Goal: Task Accomplishment & Management: Manage account settings

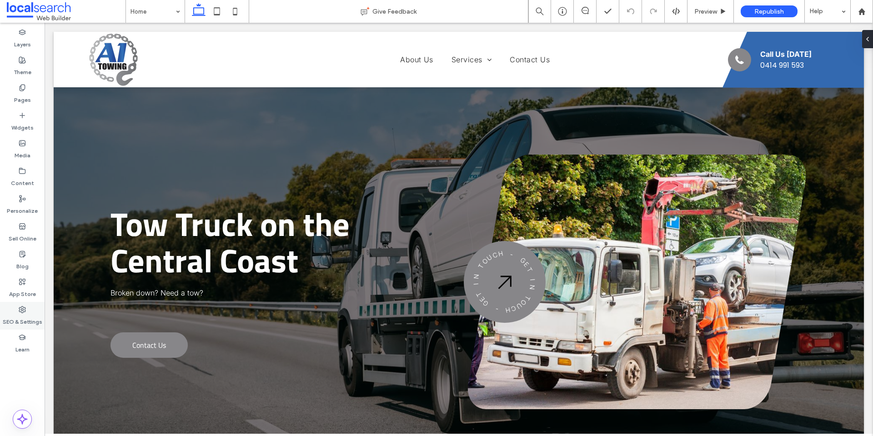
click at [28, 313] on label "SEO & Settings" at bounding box center [23, 319] width 40 height 13
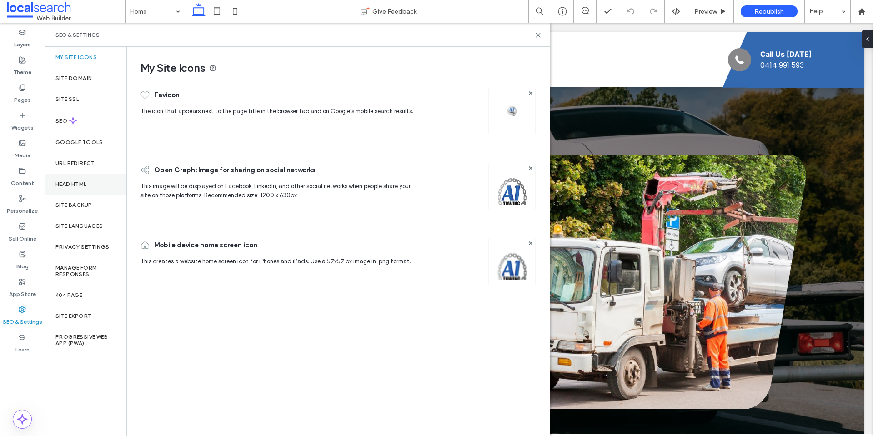
click at [86, 178] on div "Head HTML" at bounding box center [86, 184] width 82 height 21
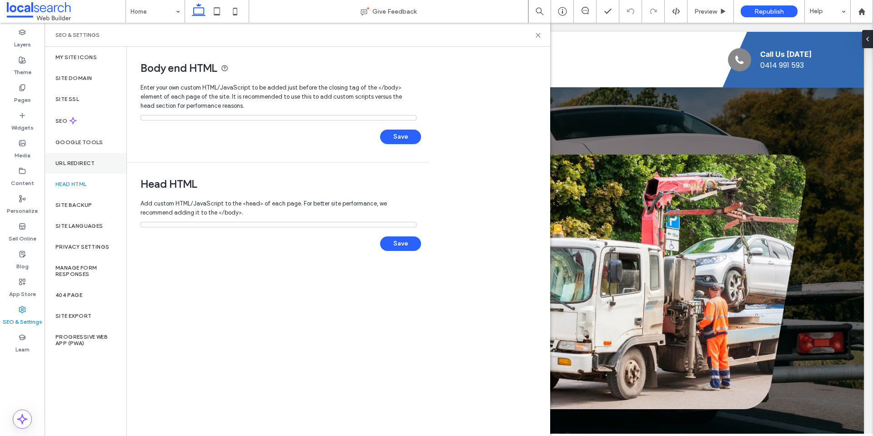
click at [85, 158] on div "URL Redirect" at bounding box center [86, 163] width 82 height 21
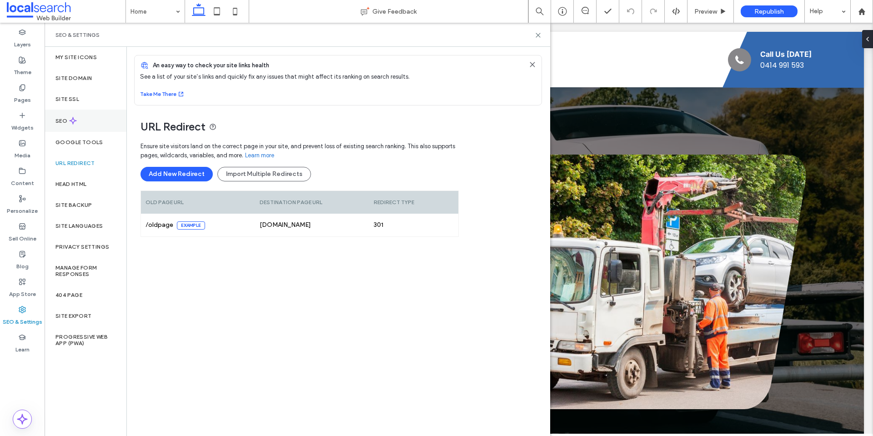
click at [81, 118] on div "SEO" at bounding box center [86, 121] width 82 height 22
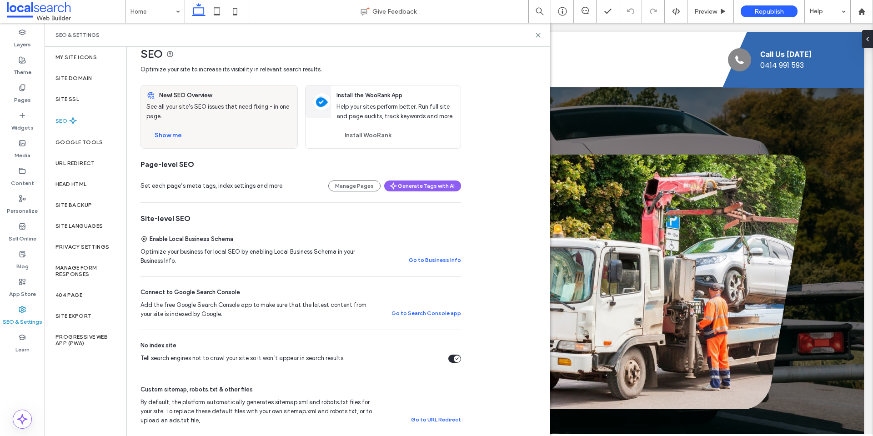
scroll to position [15, 0]
click at [457, 356] on div "Tell search engines not to crawl your site so it won’t appear in search results." at bounding box center [457, 358] width 7 height 7
click at [84, 99] on div "Site SSL" at bounding box center [86, 99] width 82 height 21
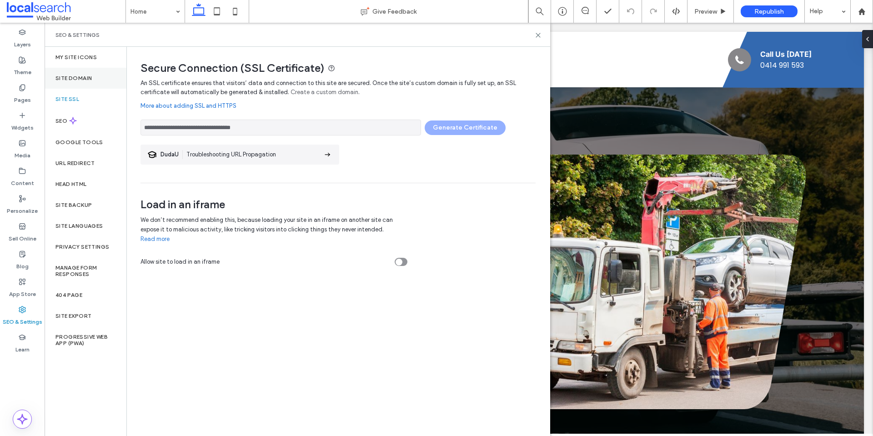
click at [81, 72] on div "Site Domain" at bounding box center [86, 78] width 82 height 21
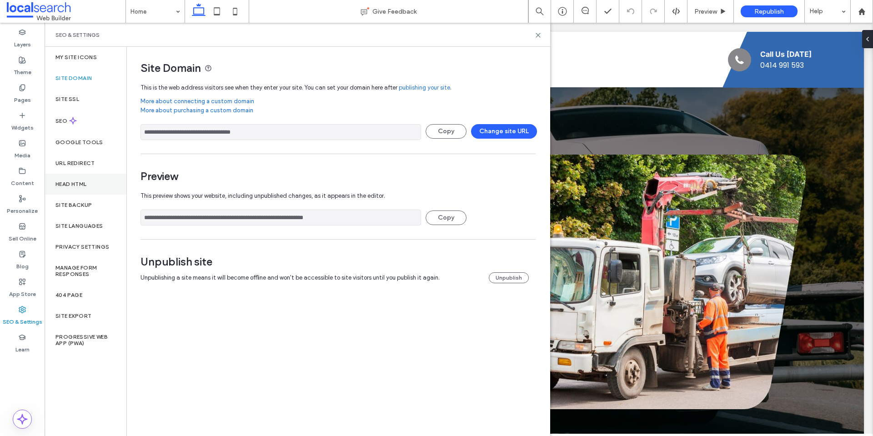
click at [65, 185] on label "Head HTML" at bounding box center [71, 184] width 31 height 6
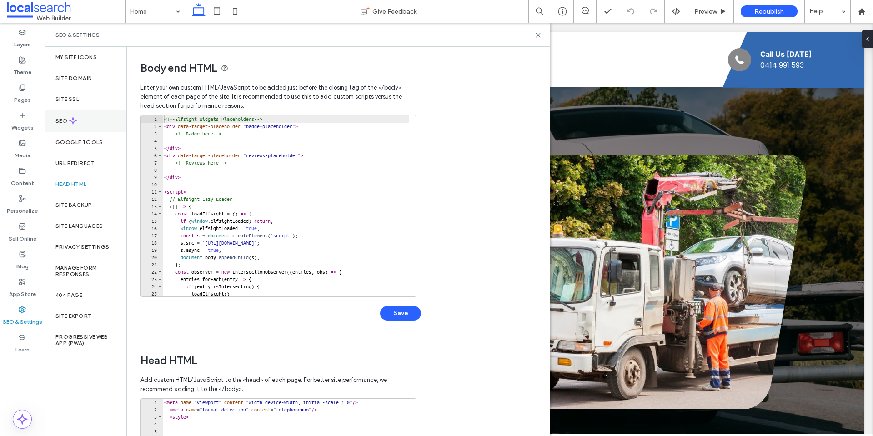
click at [80, 126] on div "SEO" at bounding box center [86, 121] width 82 height 22
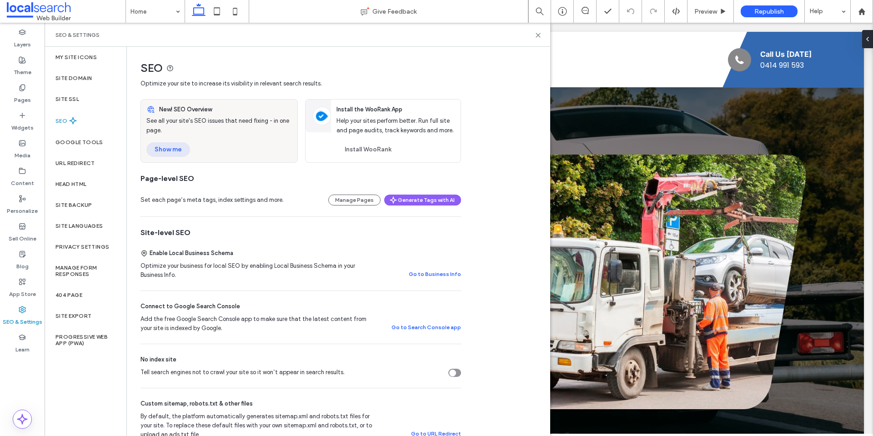
click at [164, 149] on button "Show me" at bounding box center [168, 149] width 44 height 15
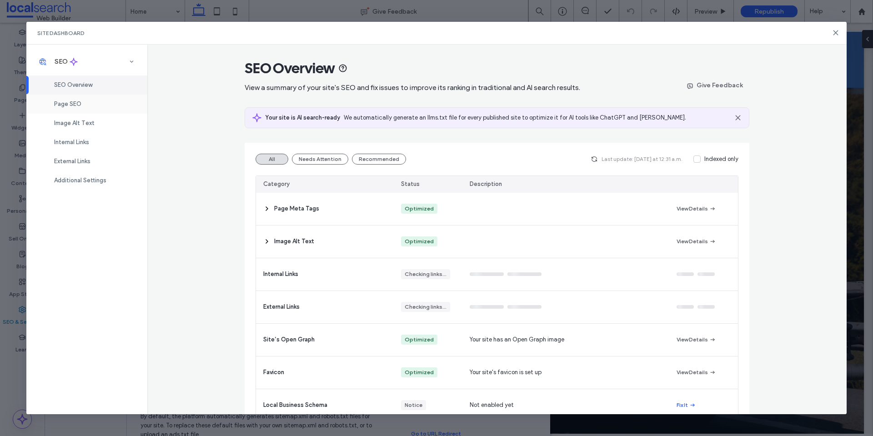
click at [83, 100] on div "Page SEO" at bounding box center [86, 104] width 121 height 19
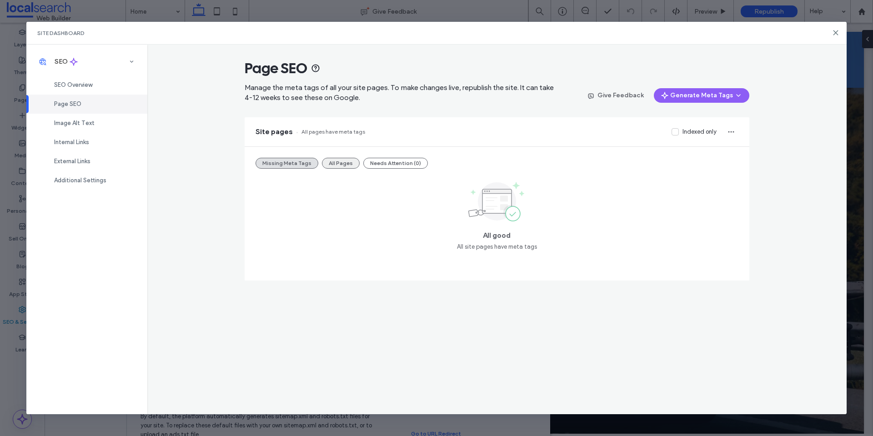
click at [343, 164] on button "All Pages" at bounding box center [341, 163] width 38 height 11
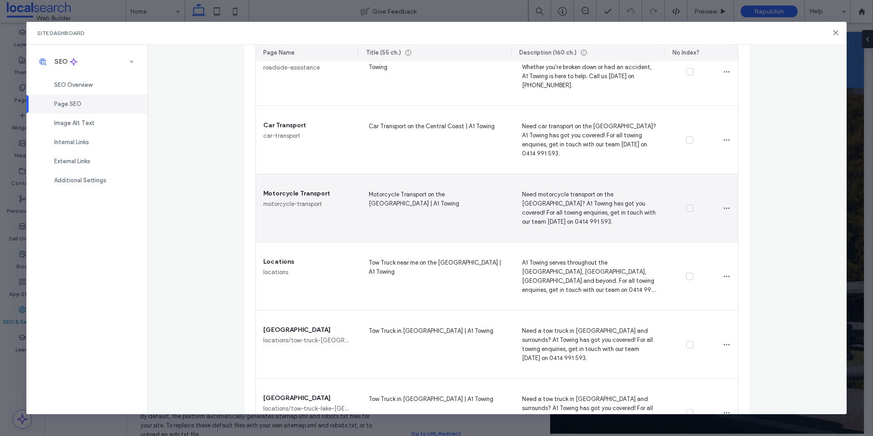
scroll to position [613, 0]
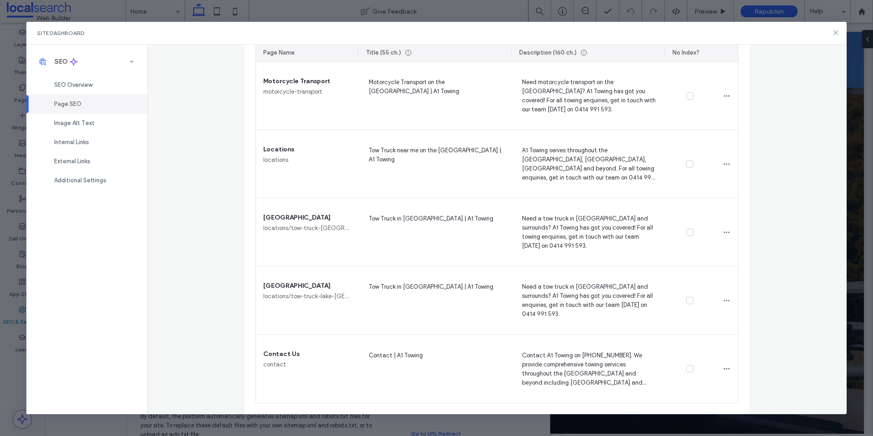
click at [840, 34] on icon at bounding box center [836, 32] width 7 height 7
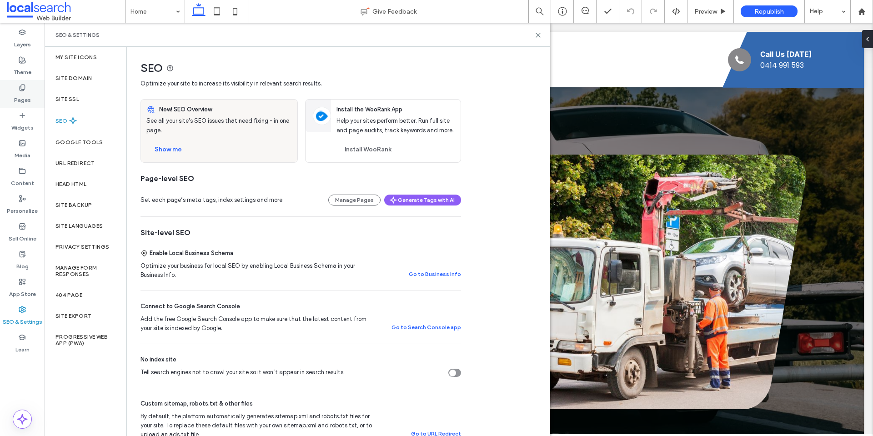
click at [13, 91] on div "Pages" at bounding box center [22, 94] width 45 height 28
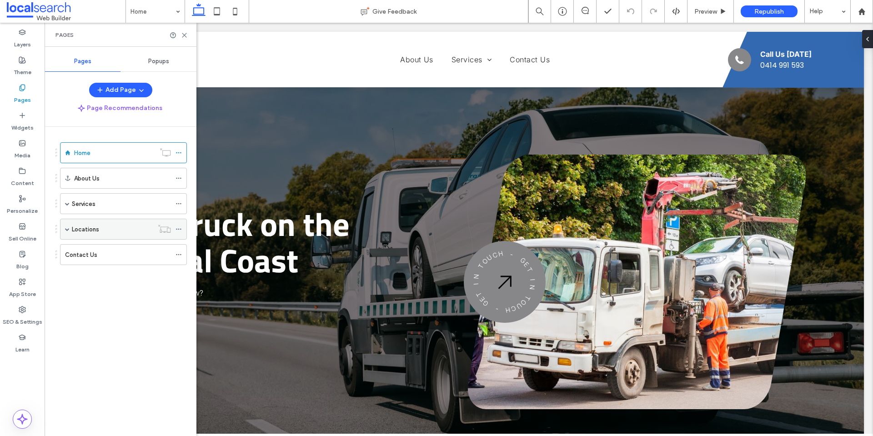
click at [67, 227] on span at bounding box center [67, 229] width 5 height 5
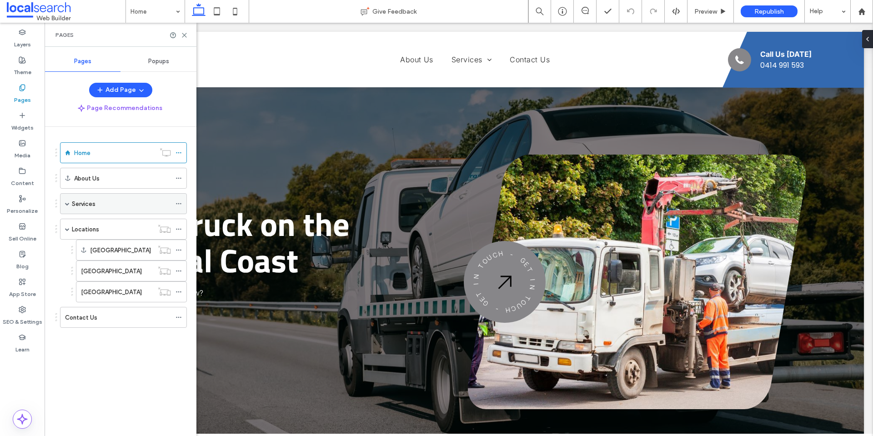
click at [66, 206] on span at bounding box center [67, 204] width 5 height 20
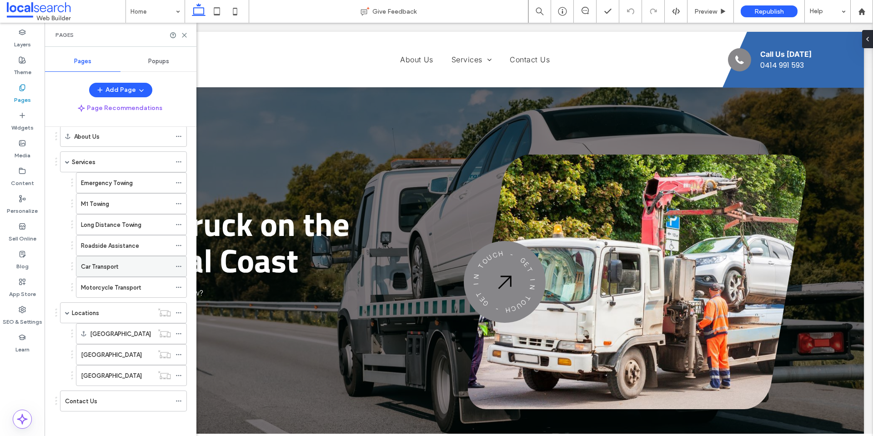
scroll to position [45, 0]
click at [26, 304] on div "SEO & Settings" at bounding box center [22, 316] width 45 height 28
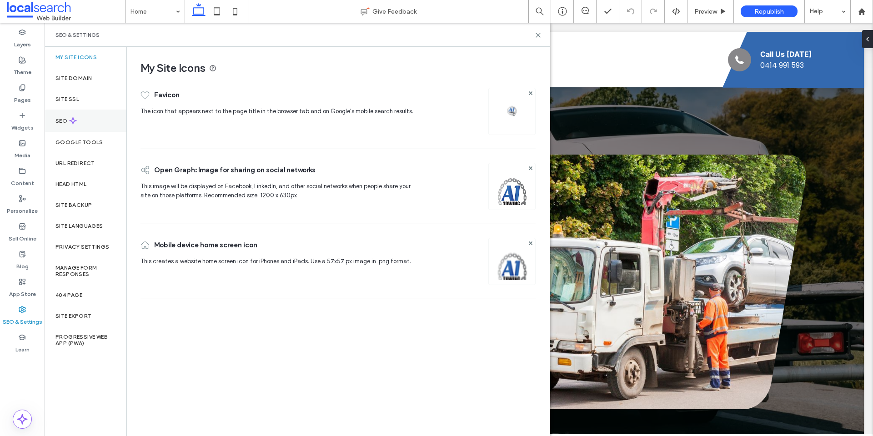
click at [84, 121] on div "SEO" at bounding box center [86, 121] width 82 height 22
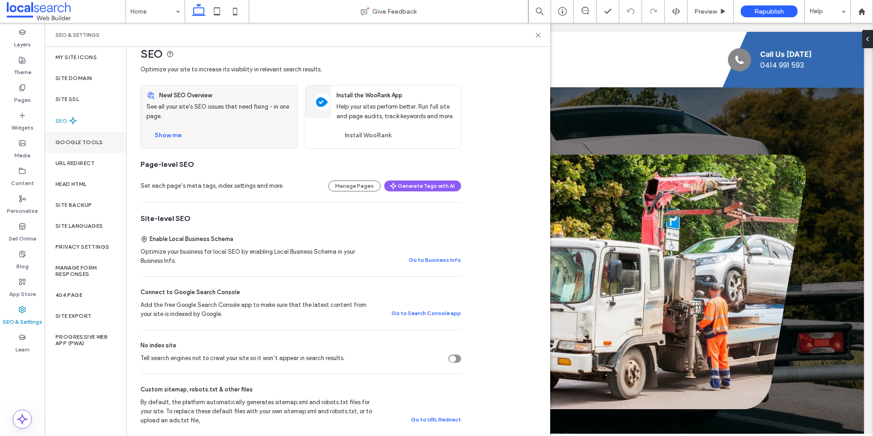
scroll to position [0, 0]
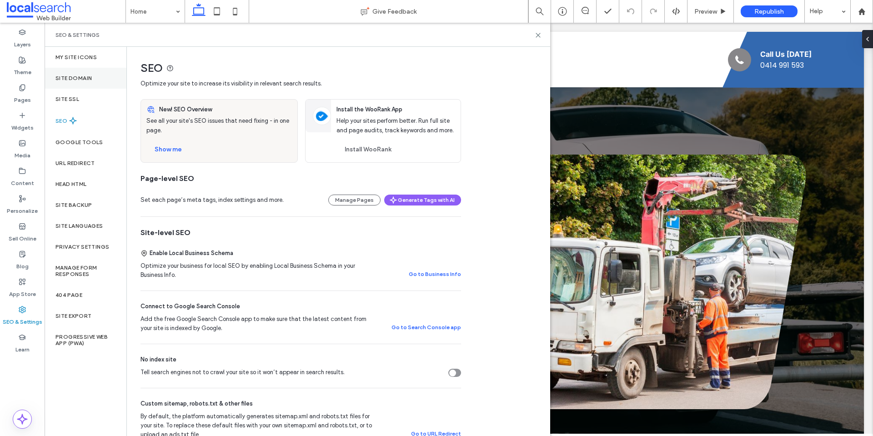
click at [90, 81] on label "Site Domain" at bounding box center [74, 78] width 36 height 6
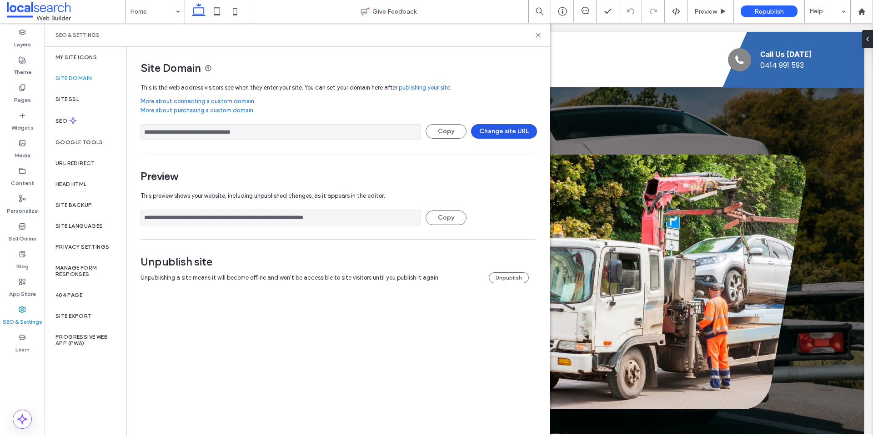
click at [511, 129] on button "Change site URL" at bounding box center [504, 131] width 66 height 15
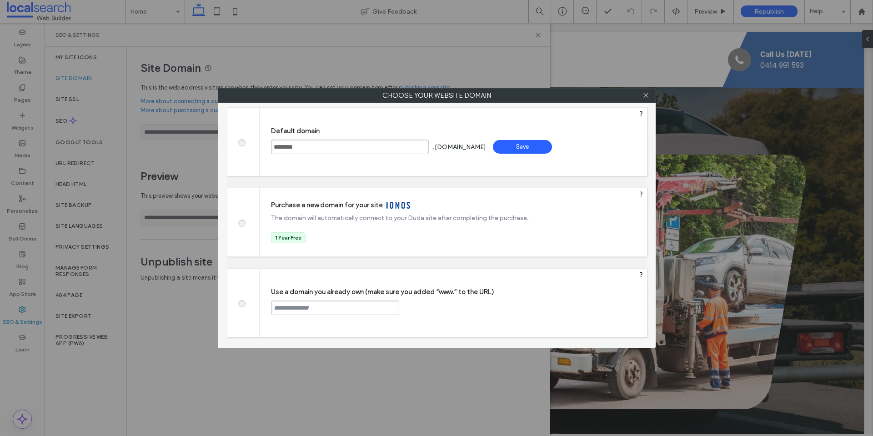
click at [242, 305] on span at bounding box center [242, 302] width 0 height 7
click at [284, 312] on input "text" at bounding box center [335, 308] width 128 height 15
paste input "**********"
type input "**********"
click at [443, 309] on div "Continue" at bounding box center [433, 308] width 59 height 14
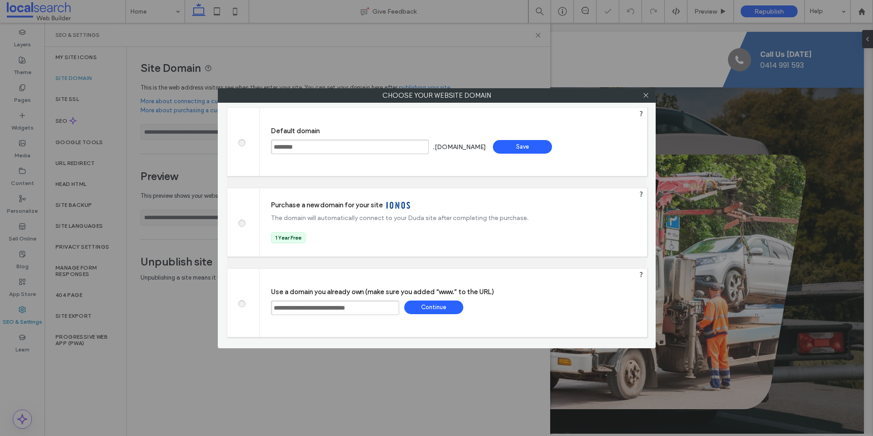
type input "**********"
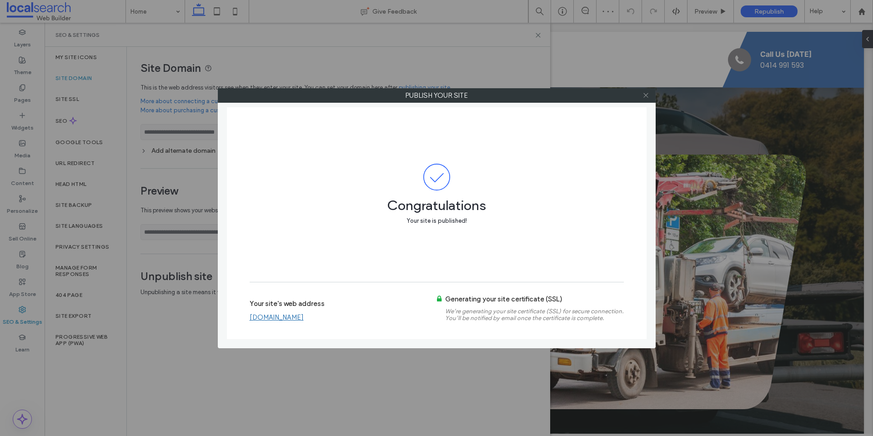
click at [647, 96] on icon at bounding box center [646, 95] width 7 height 7
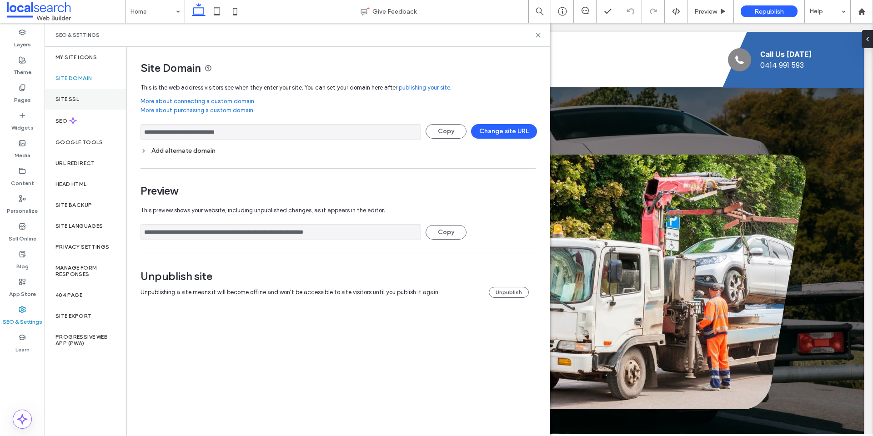
click at [73, 103] on div "Site SSL" at bounding box center [86, 99] width 82 height 21
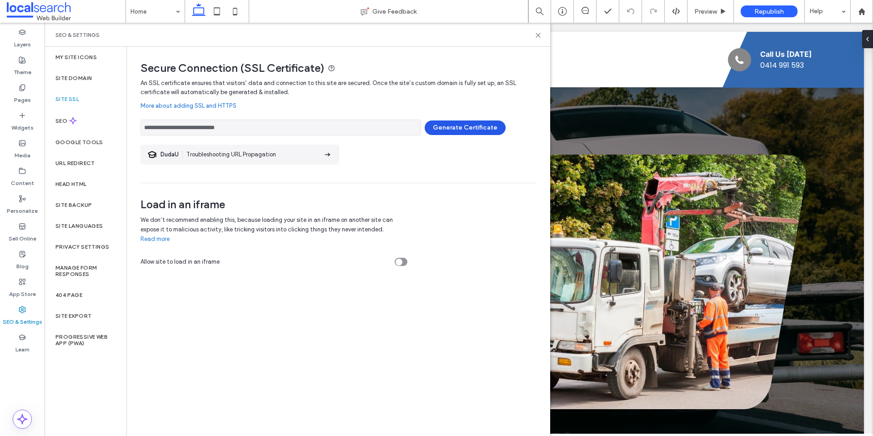
click at [454, 131] on button "Generate Certificate" at bounding box center [465, 128] width 81 height 15
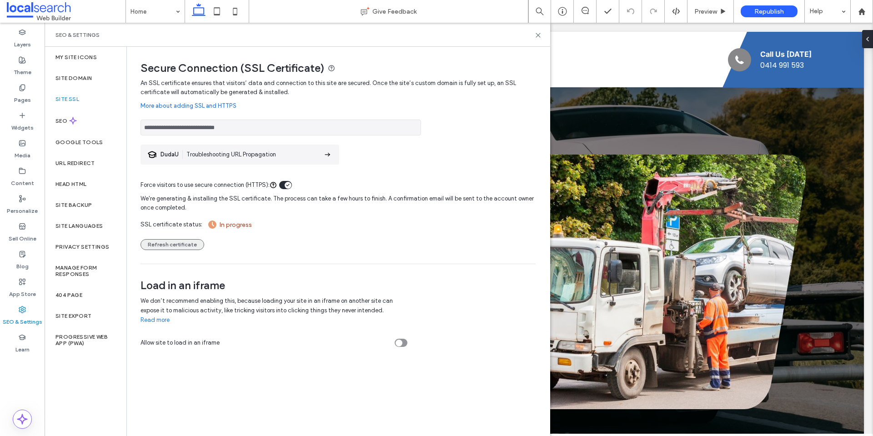
click at [183, 245] on button "Refresh certificate" at bounding box center [173, 244] width 64 height 11
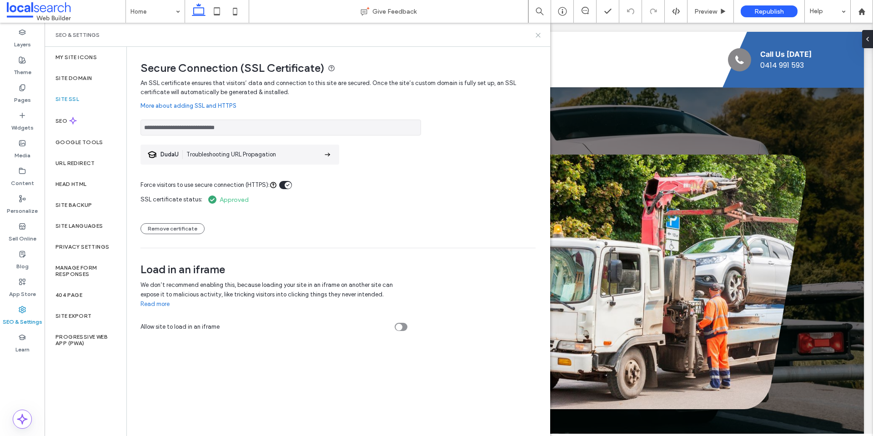
click at [538, 35] on use at bounding box center [538, 35] width 4 height 4
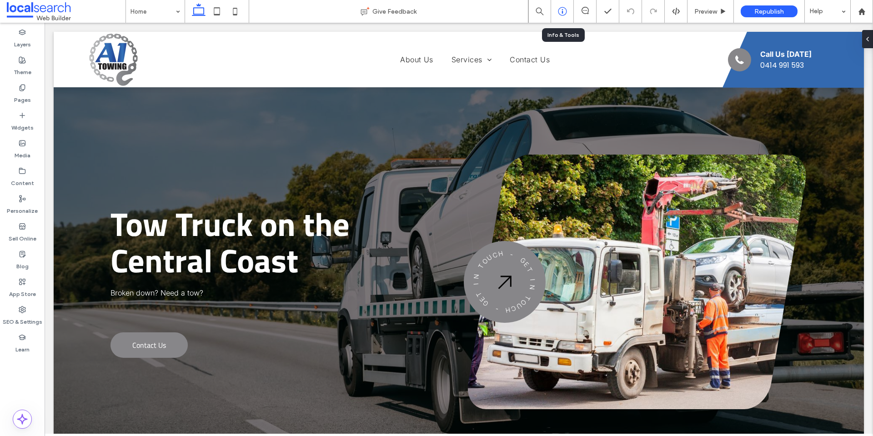
click at [563, 11] on use at bounding box center [562, 11] width 9 height 9
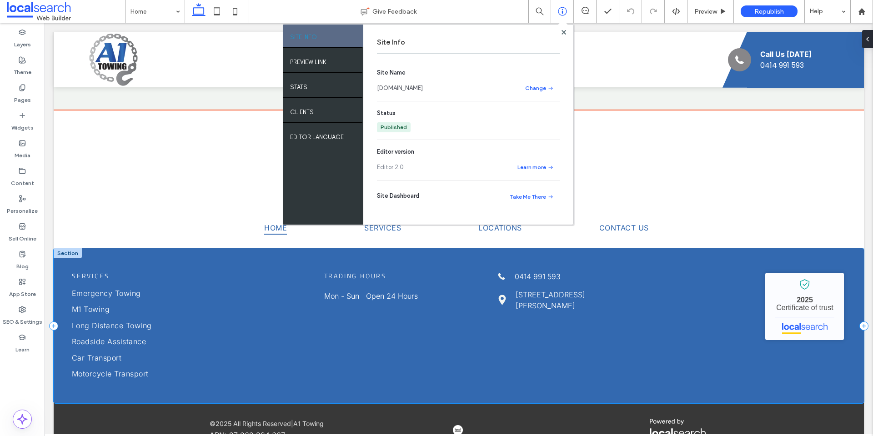
scroll to position [1878, 0]
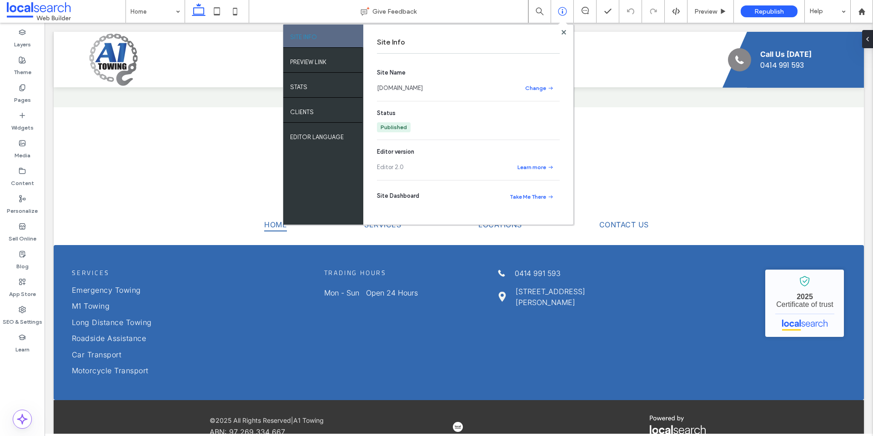
click at [415, 88] on link "[DOMAIN_NAME]" at bounding box center [400, 88] width 46 height 9
click at [564, 31] on use at bounding box center [563, 32] width 5 height 5
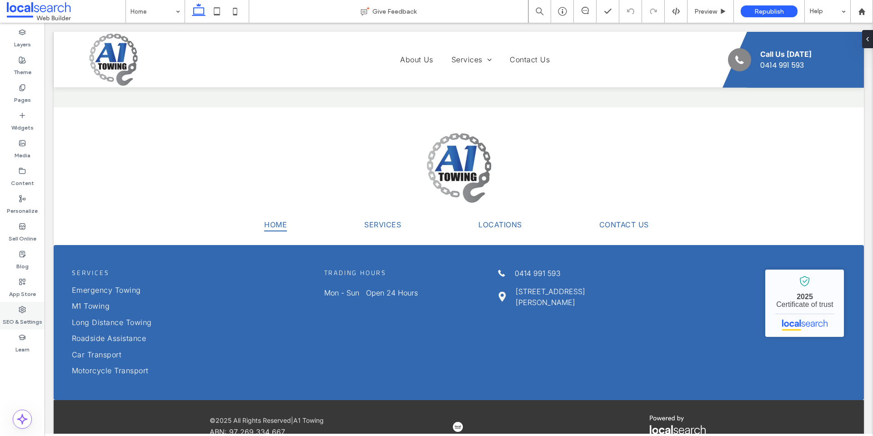
click at [21, 316] on label "SEO & Settings" at bounding box center [23, 319] width 40 height 13
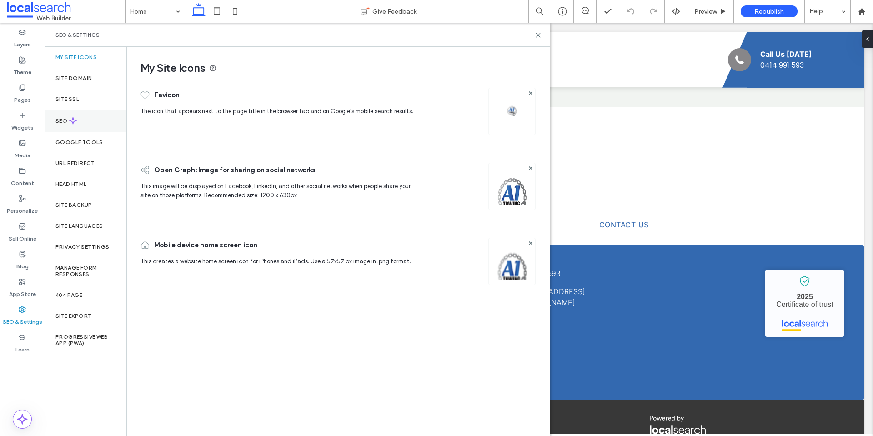
click at [90, 120] on div "SEO" at bounding box center [86, 121] width 82 height 22
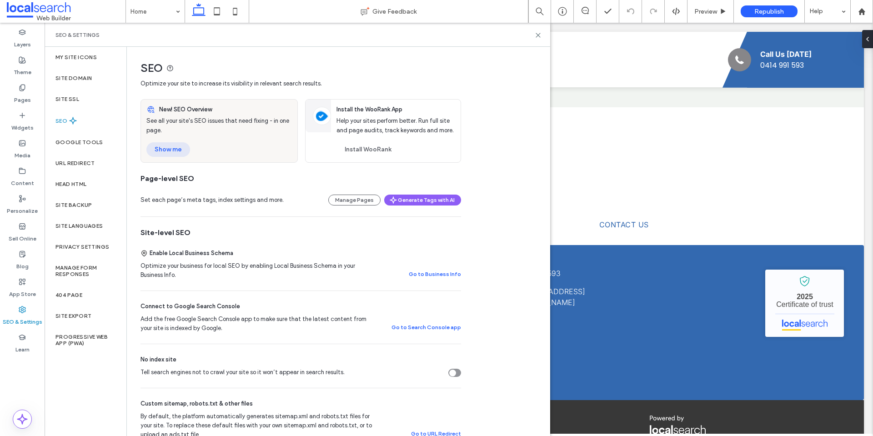
click at [172, 143] on button "Show me" at bounding box center [168, 149] width 44 height 15
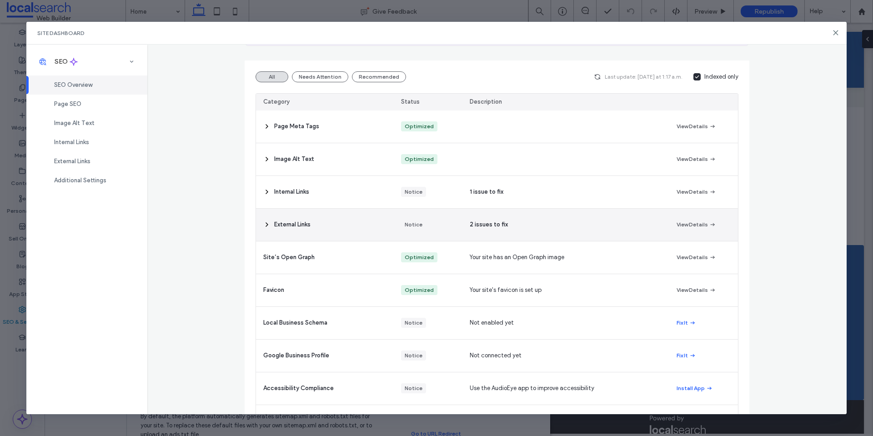
scroll to position [84, 0]
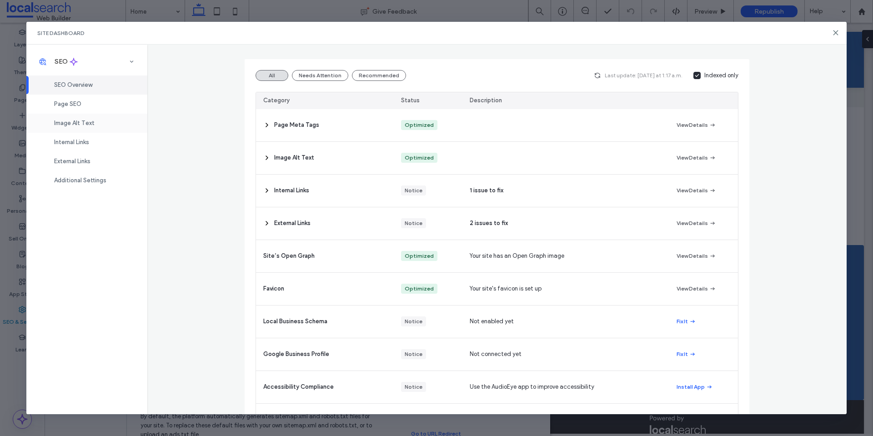
click at [101, 125] on div "Image Alt Text" at bounding box center [86, 123] width 121 height 19
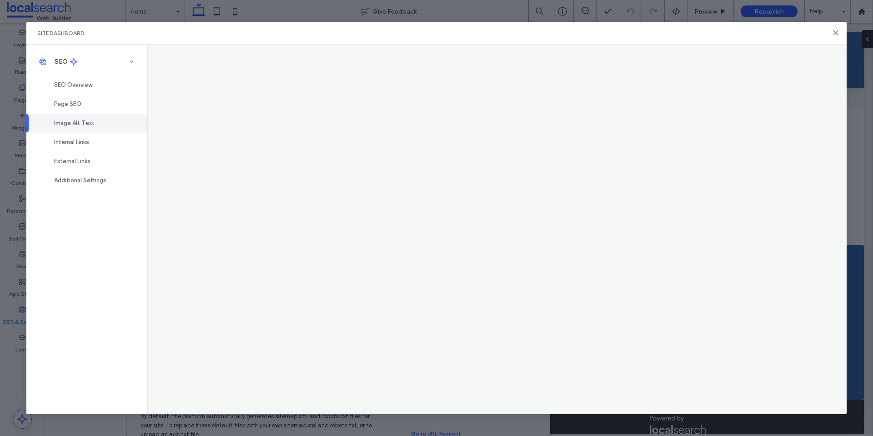
scroll to position [0, 0]
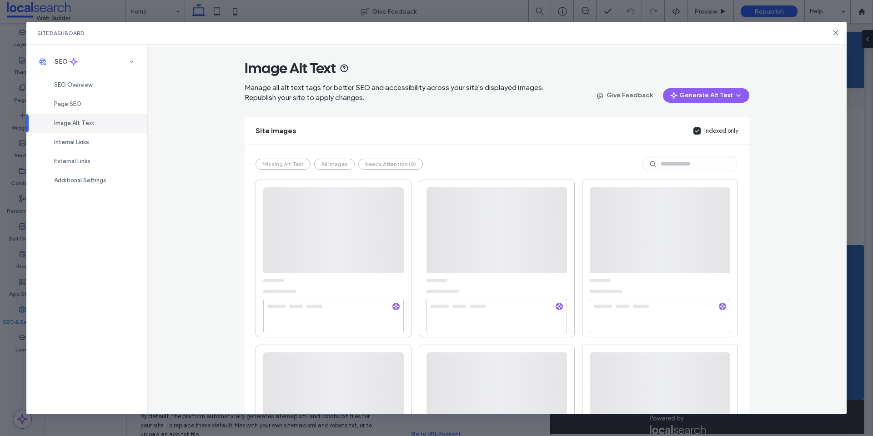
click at [328, 164] on div "Missing Alt Text All Images Needs Attention (0)" at bounding box center [339, 164] width 167 height 11
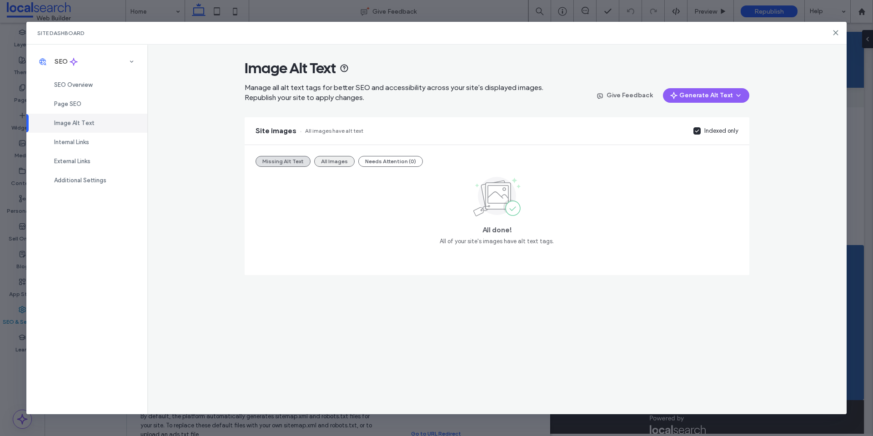
click at [333, 162] on button "All Images" at bounding box center [334, 161] width 40 height 11
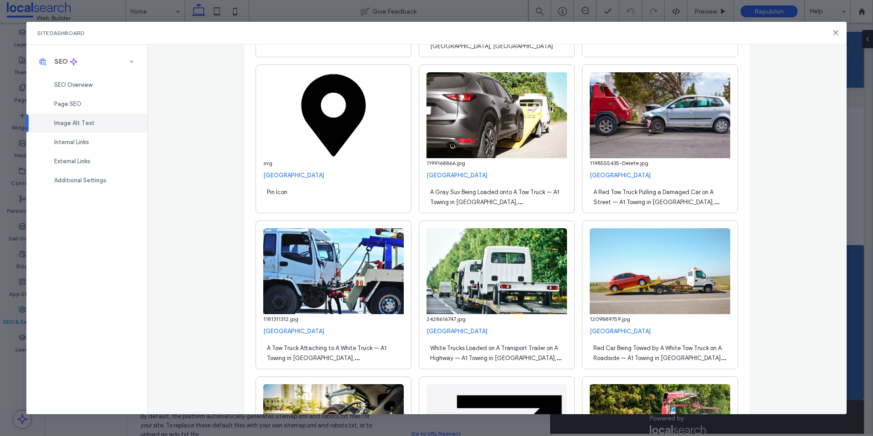
scroll to position [5717, 0]
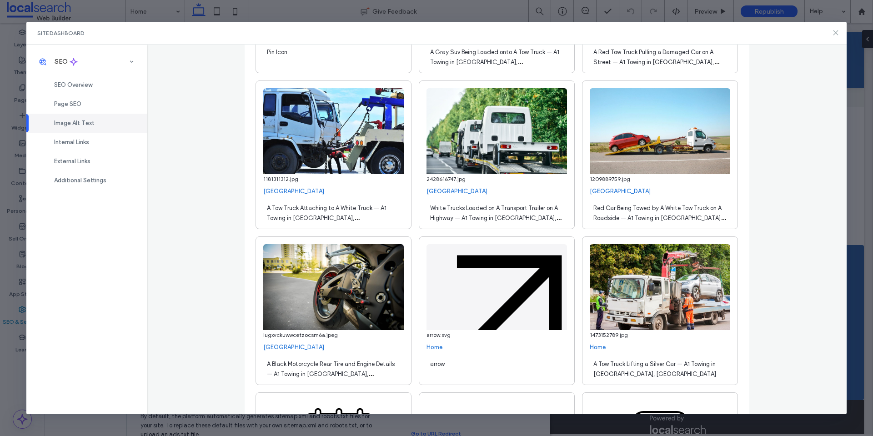
click at [836, 33] on use at bounding box center [836, 33] width 4 height 4
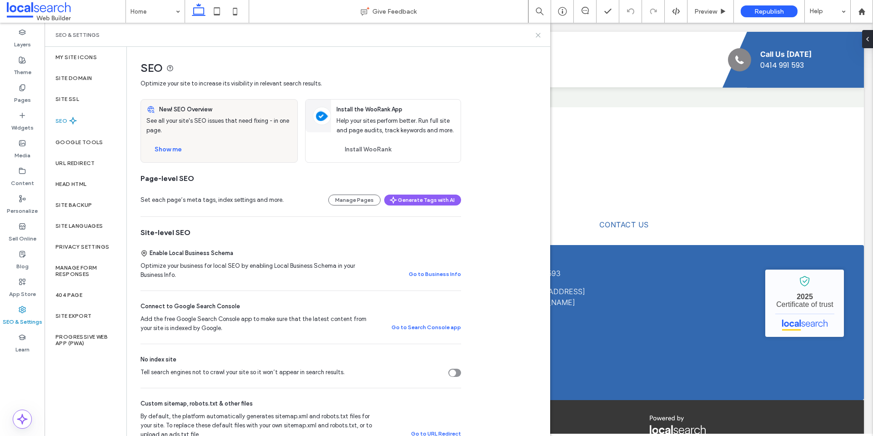
click at [537, 36] on use at bounding box center [538, 35] width 4 height 4
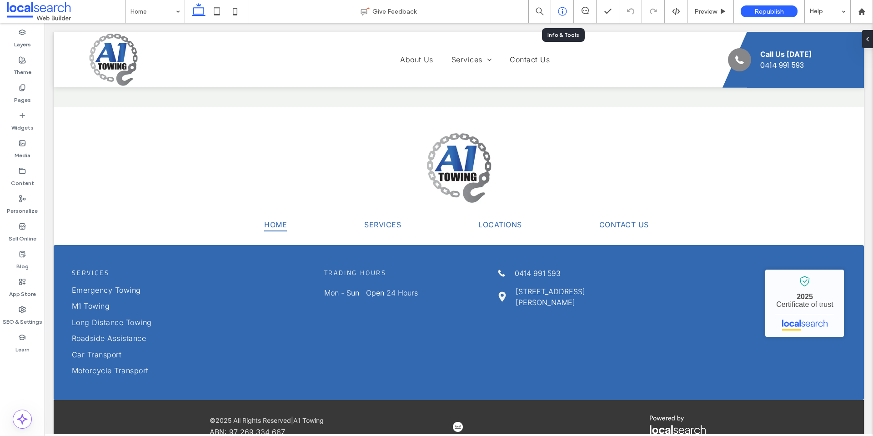
click at [569, 7] on div at bounding box center [562, 11] width 22 height 9
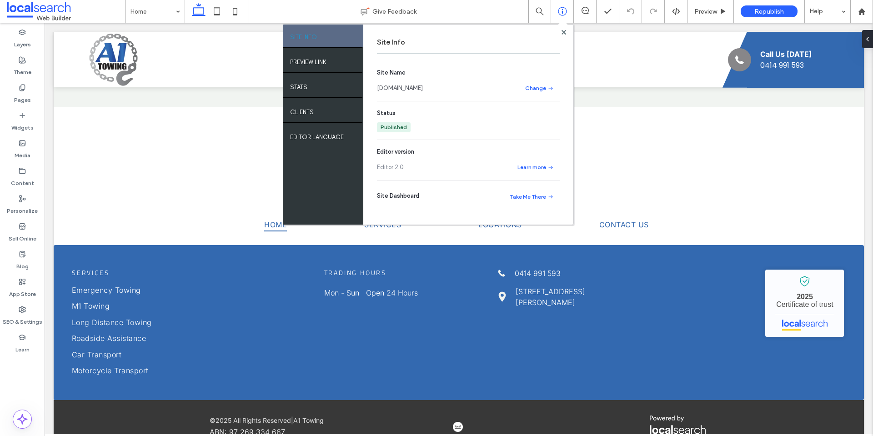
click at [423, 86] on link "[DOMAIN_NAME]" at bounding box center [400, 88] width 46 height 9
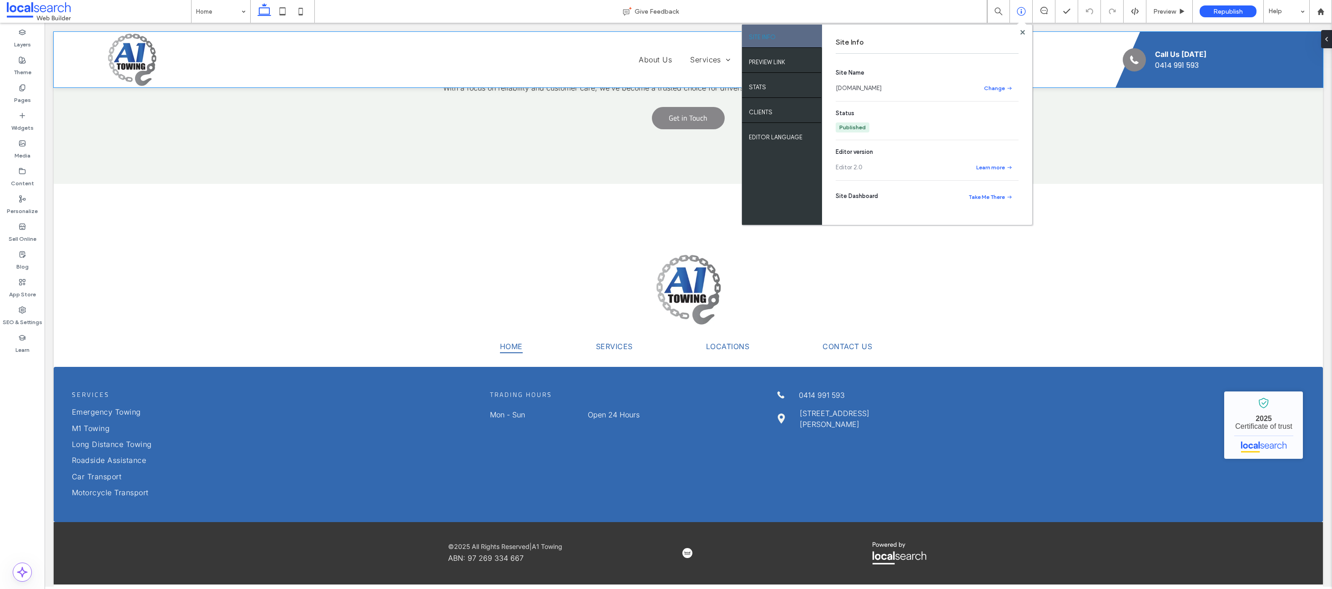
scroll to position [1741, 0]
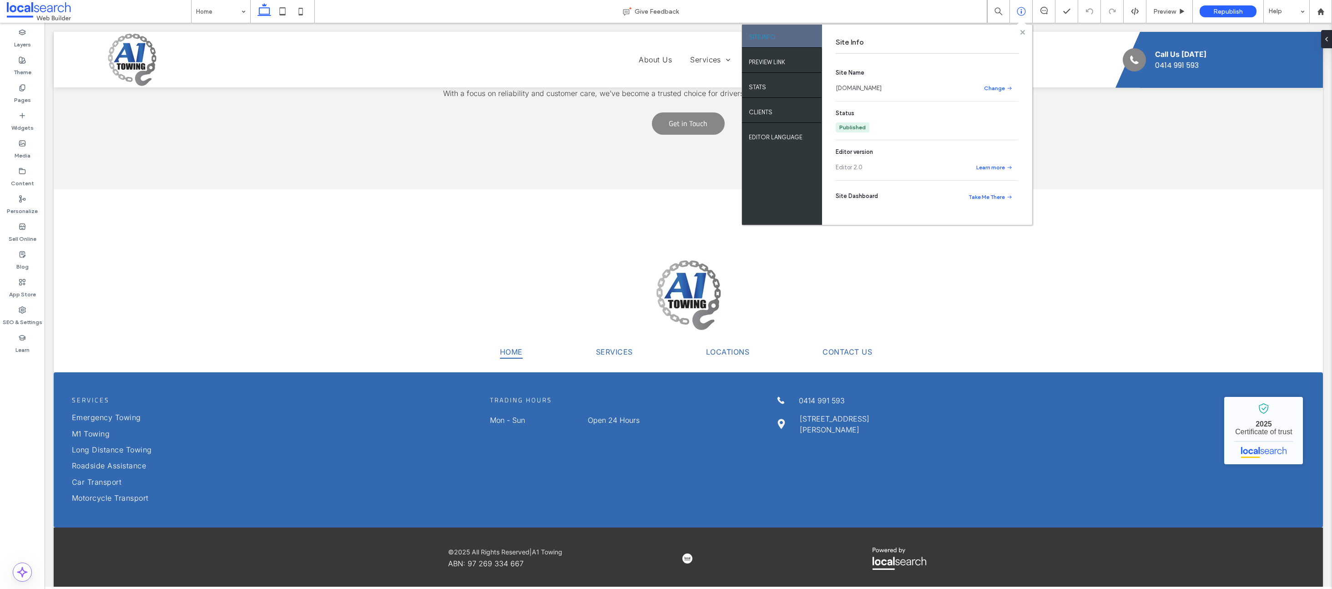
click at [873, 30] on icon at bounding box center [1022, 32] width 5 height 5
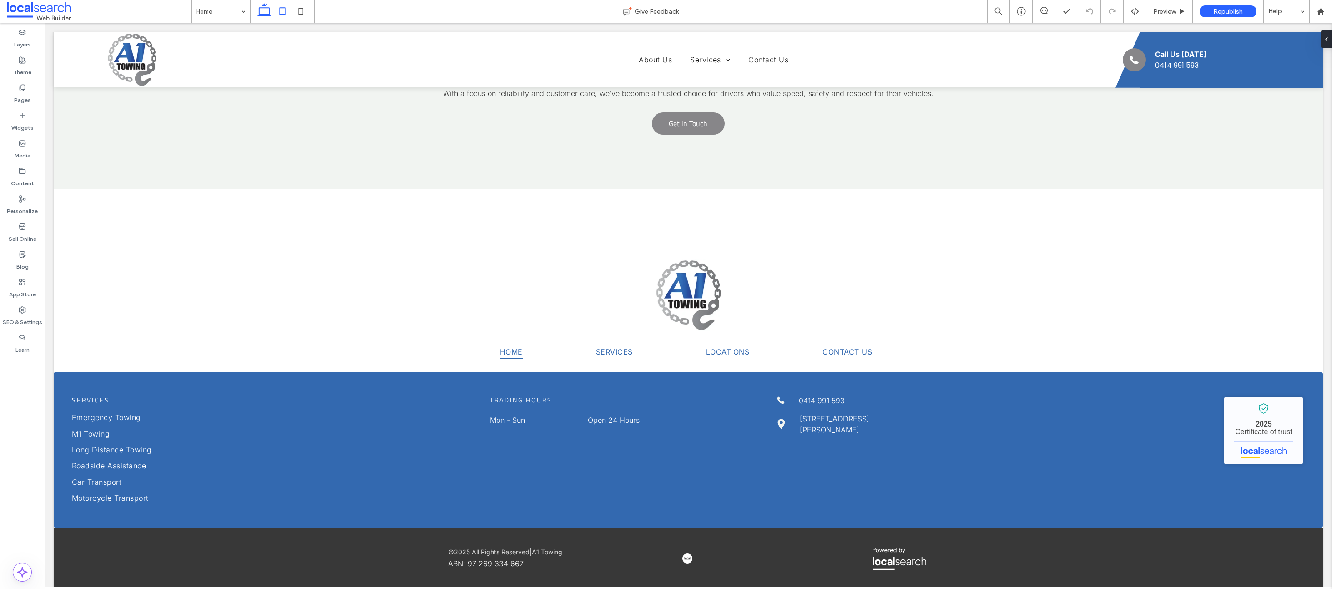
click at [282, 9] on icon at bounding box center [282, 11] width 18 height 18
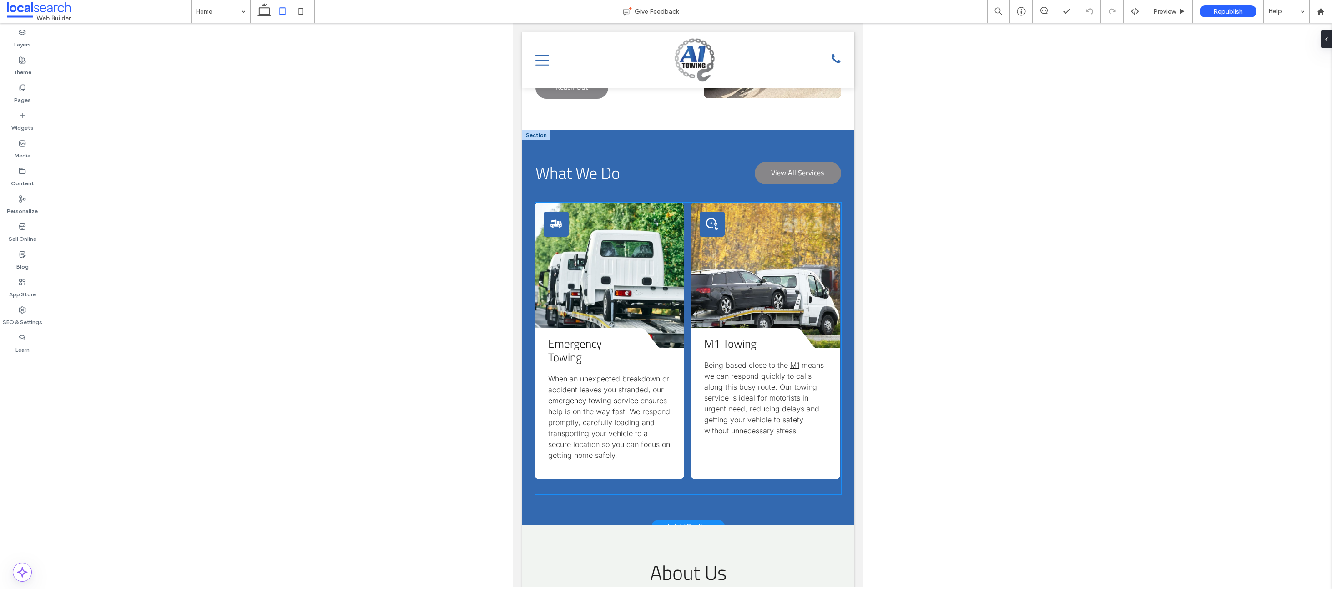
scroll to position [0, 0]
drag, startPoint x: 586, startPoint y: 487, endPoint x: 1019, endPoint y: 438, distance: 435.5
